Goal: Information Seeking & Learning: Find specific page/section

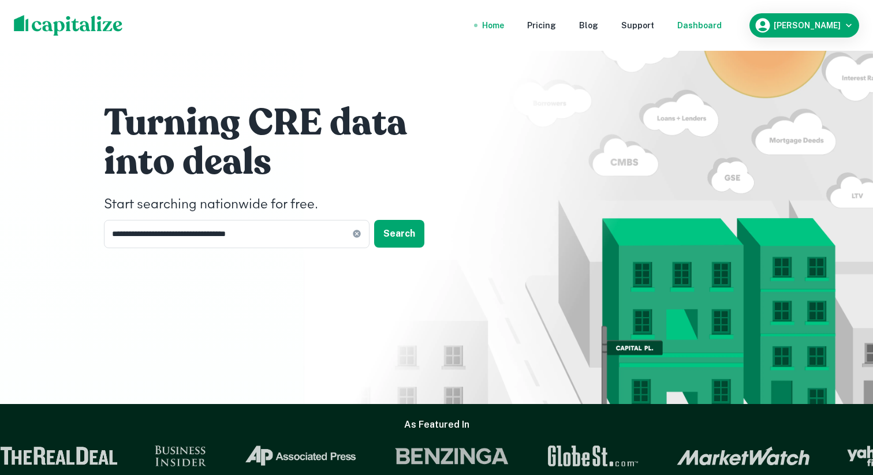
click at [692, 25] on div "Dashboard" at bounding box center [699, 25] width 44 height 13
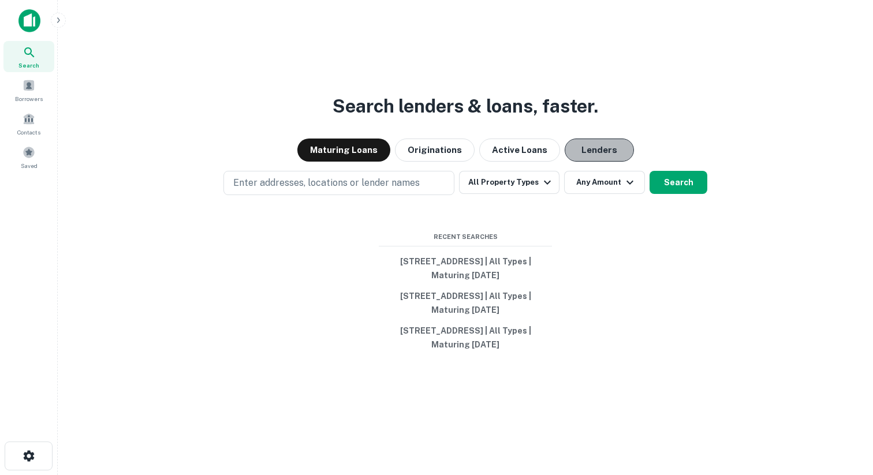
click at [581, 152] on button "Lenders" at bounding box center [599, 150] width 69 height 23
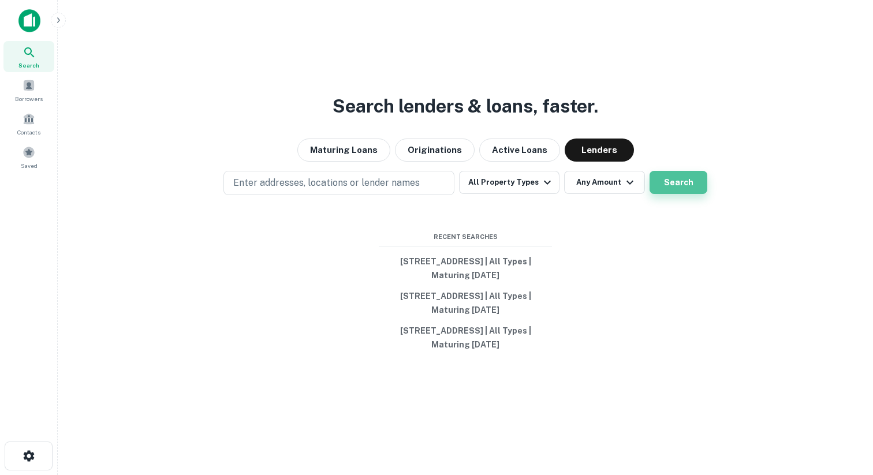
click at [698, 188] on button "Search" at bounding box center [679, 182] width 58 height 23
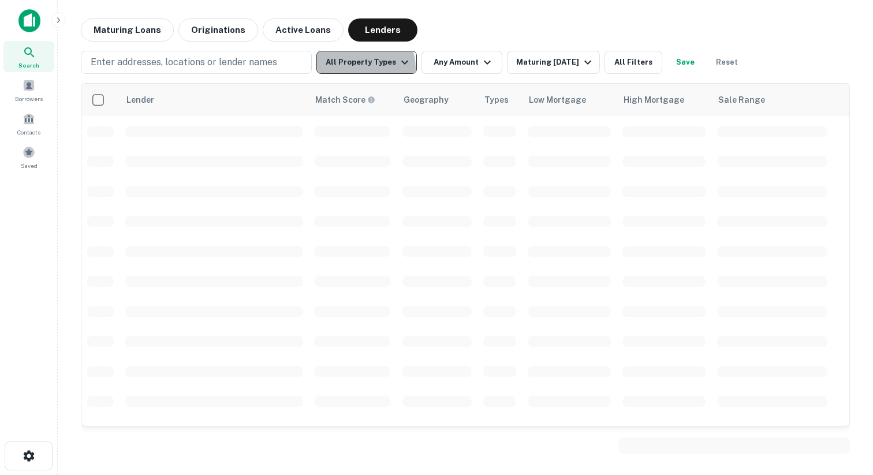
click at [355, 69] on button "All Property Types" at bounding box center [366, 62] width 100 height 23
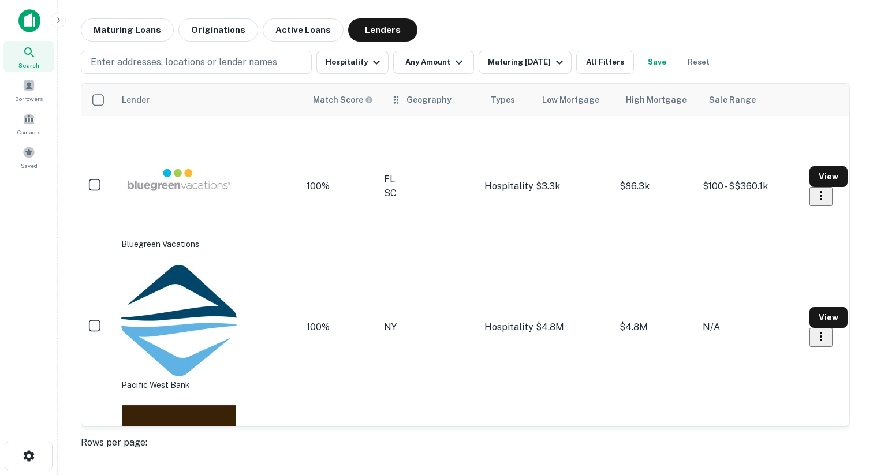
click at [407, 98] on div "Geography" at bounding box center [429, 100] width 45 height 14
click at [383, 146] on td "FL SC" at bounding box center [433, 186] width 100 height 141
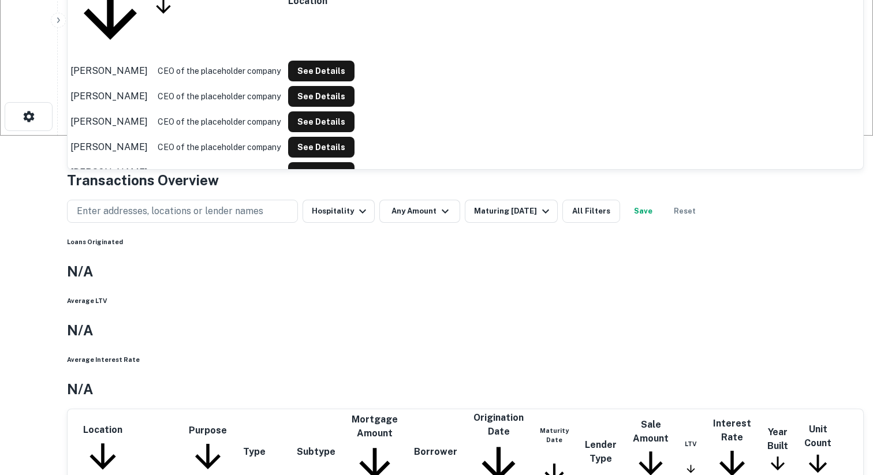
scroll to position [386, 0]
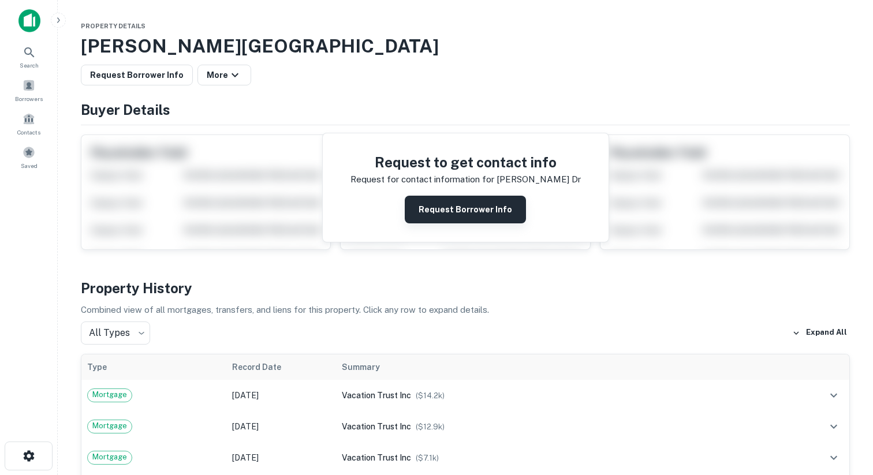
click at [487, 214] on button "Request Borrower Info" at bounding box center [465, 210] width 121 height 28
